Goal: Information Seeking & Learning: Learn about a topic

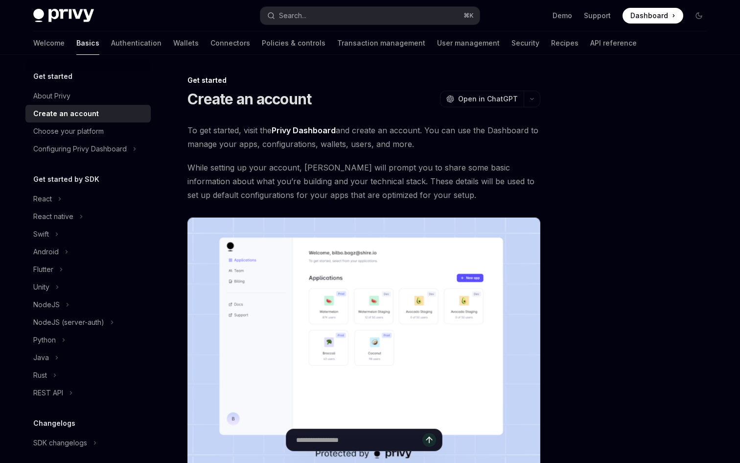
type textarea "*"
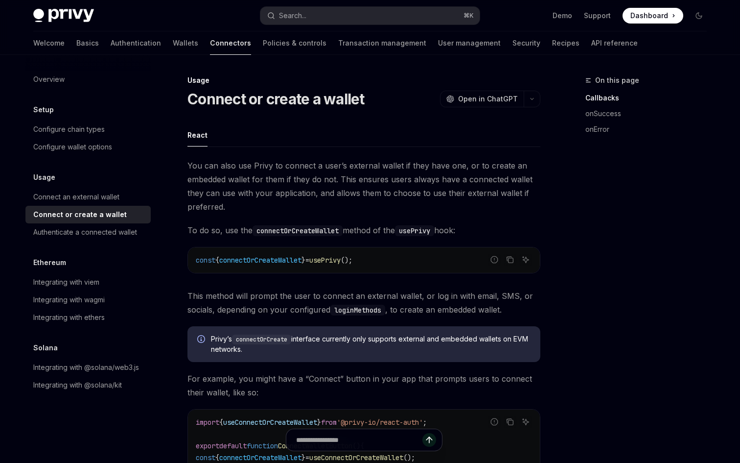
type textarea "*"
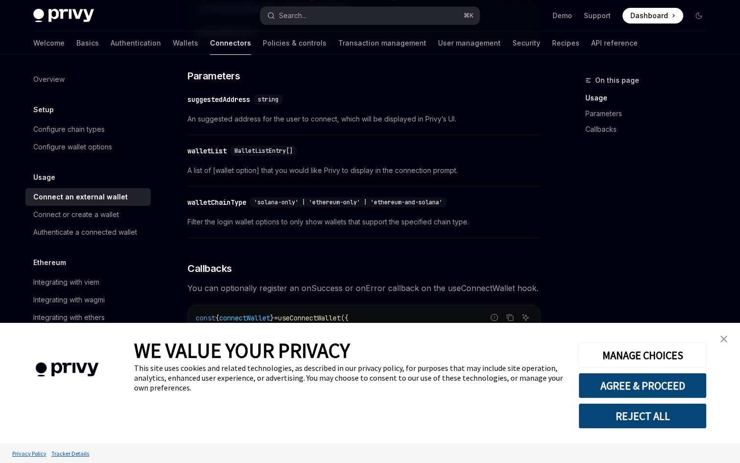
scroll to position [454, 0]
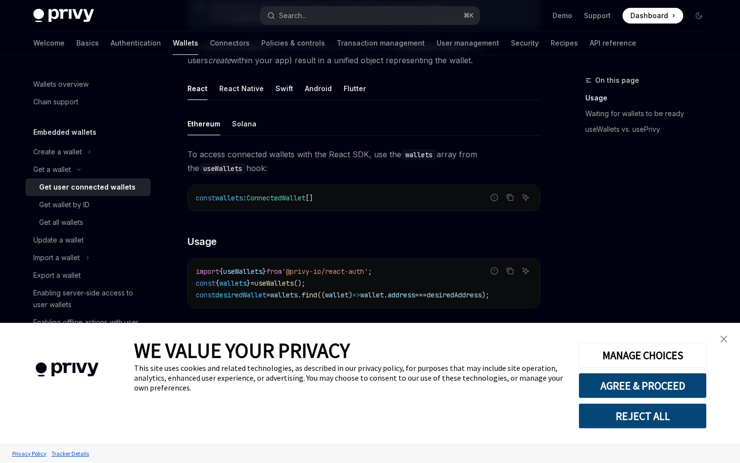
scroll to position [290, 0]
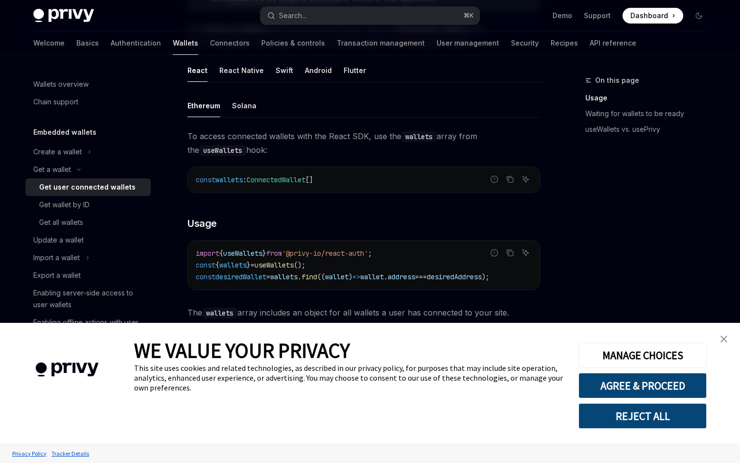
click at [725, 342] on link "close banner" at bounding box center [724, 339] width 20 height 20
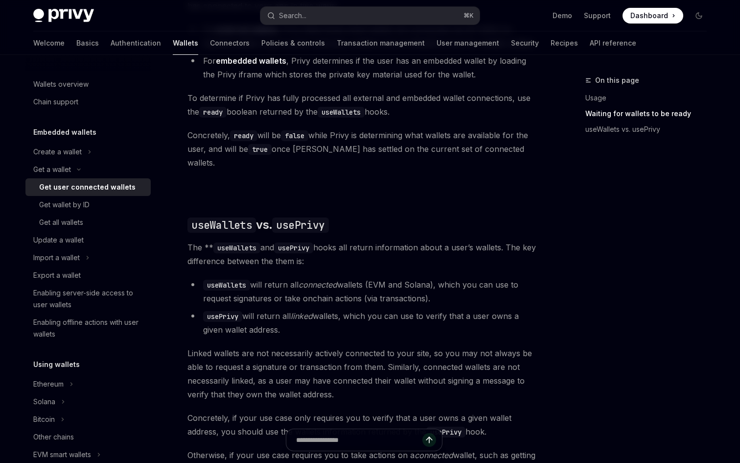
scroll to position [845, 0]
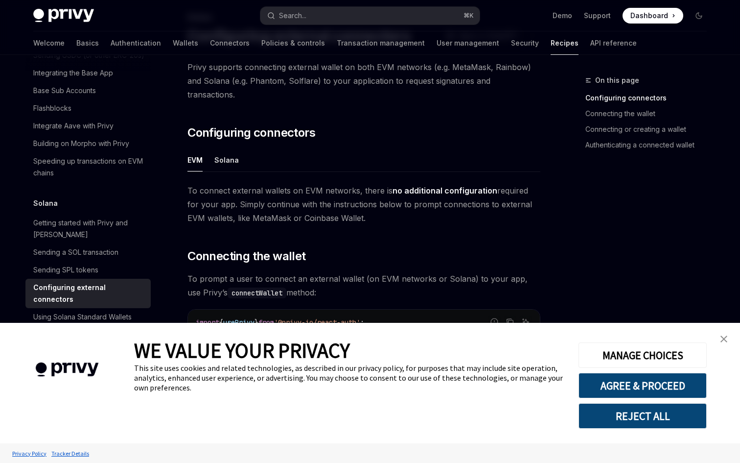
scroll to position [88, 0]
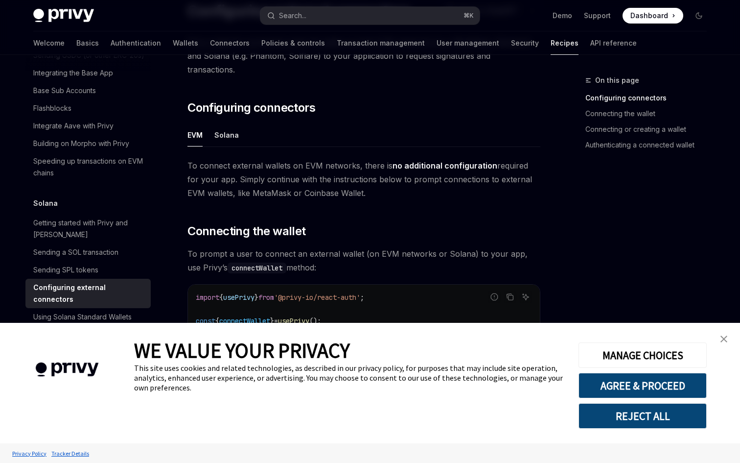
click at [723, 340] on img "close banner" at bounding box center [723, 338] width 7 height 7
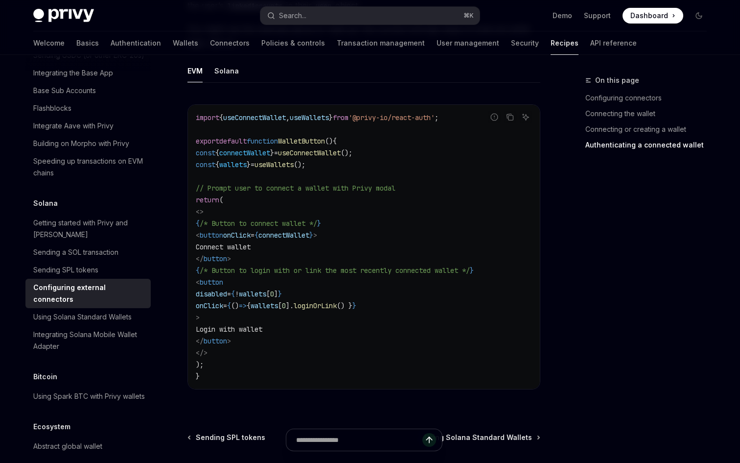
scroll to position [1850, 0]
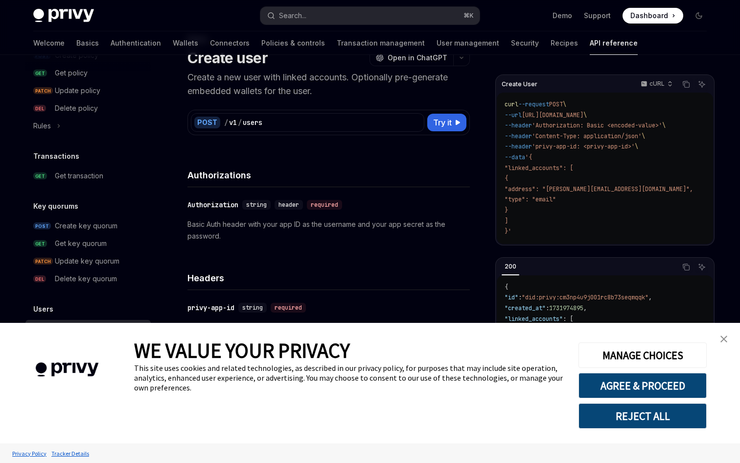
scroll to position [47, 0]
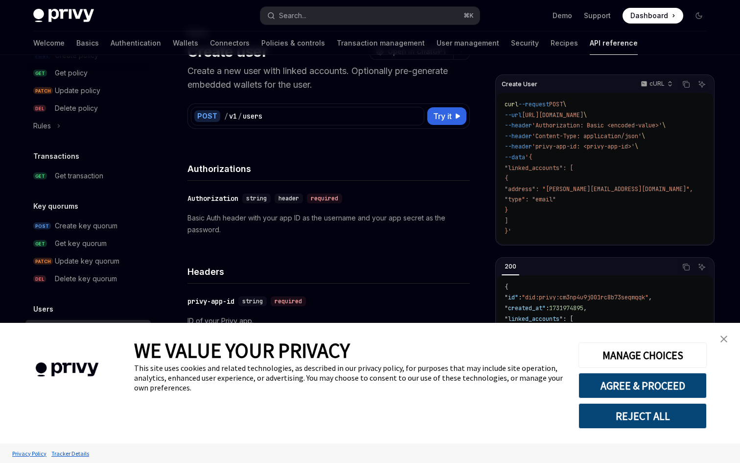
click at [721, 338] on img "close banner" at bounding box center [723, 338] width 7 height 7
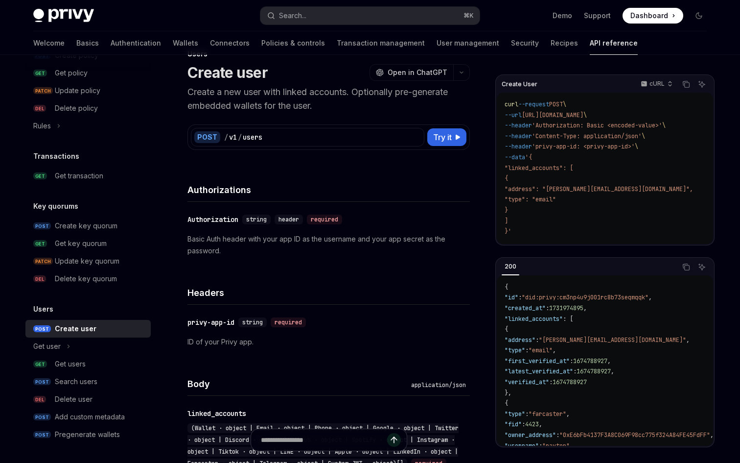
scroll to position [0, 0]
